Goal: Task Accomplishment & Management: Manage account settings

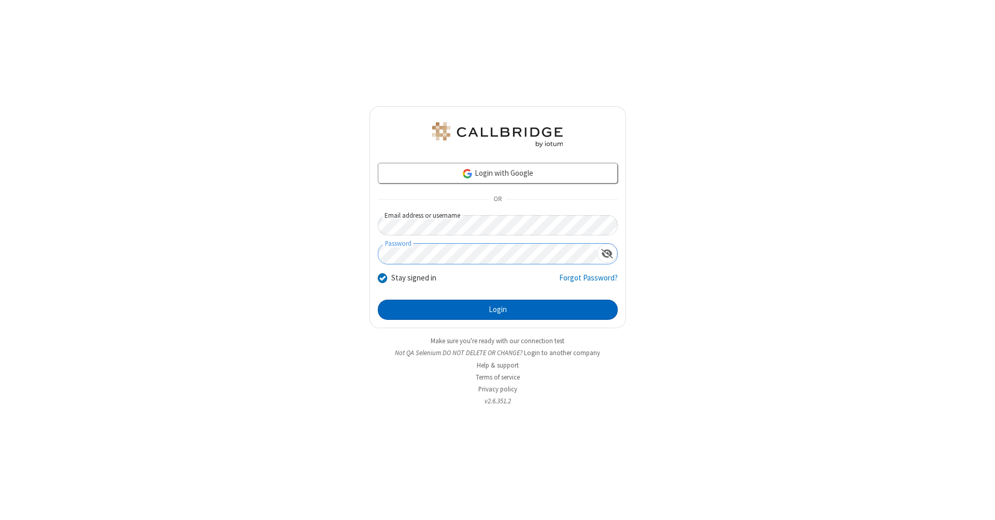
click at [498, 310] on button "Login" at bounding box center [498, 310] width 240 height 21
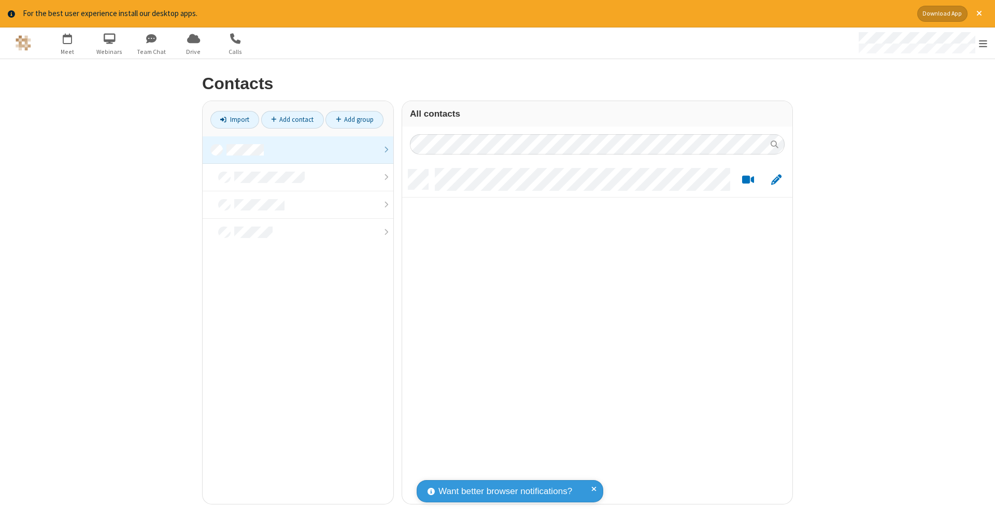
scroll to position [334, 383]
click at [298, 149] on link at bounding box center [298, 149] width 191 height 27
click at [292, 119] on link "Add contact" at bounding box center [292, 120] width 63 height 18
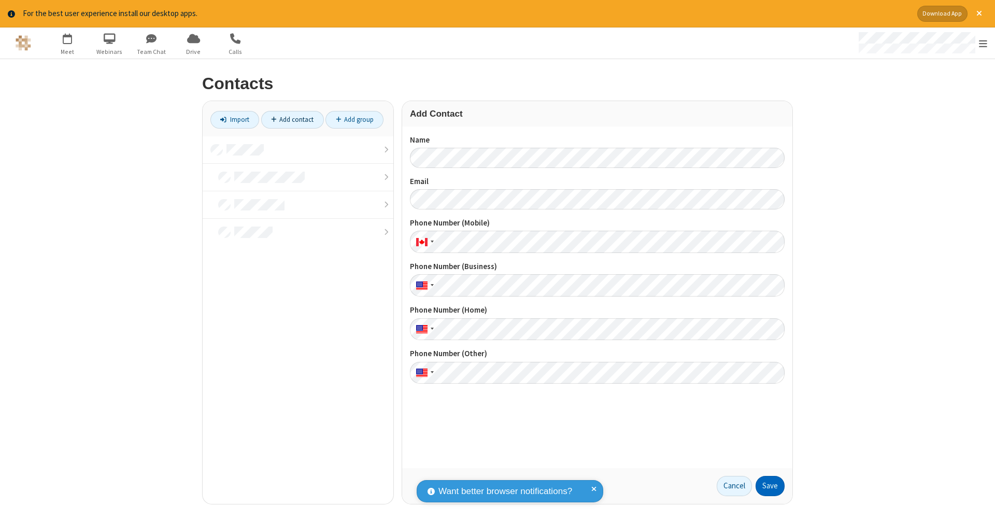
click at [770, 486] on button "Save" at bounding box center [770, 486] width 29 height 21
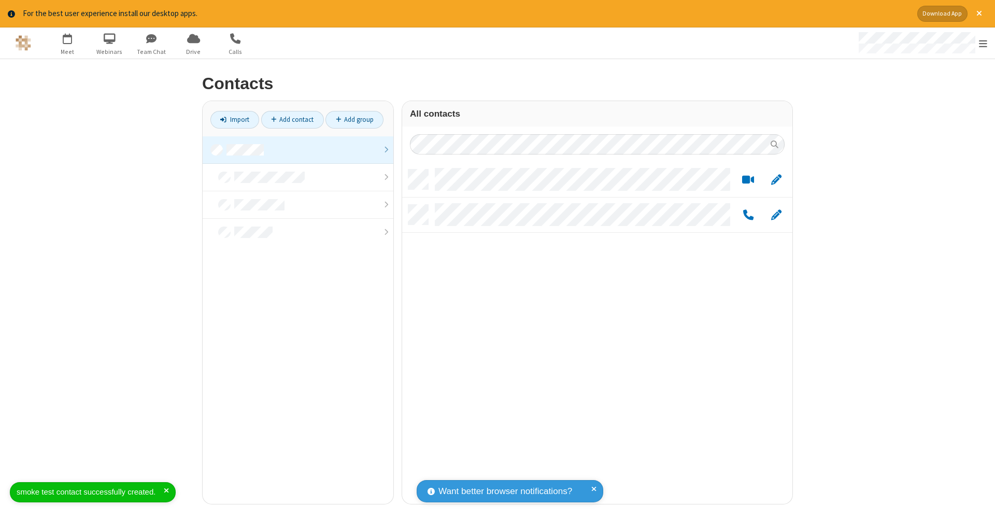
scroll to position [334, 383]
